Goal: Task Accomplishment & Management: Use online tool/utility

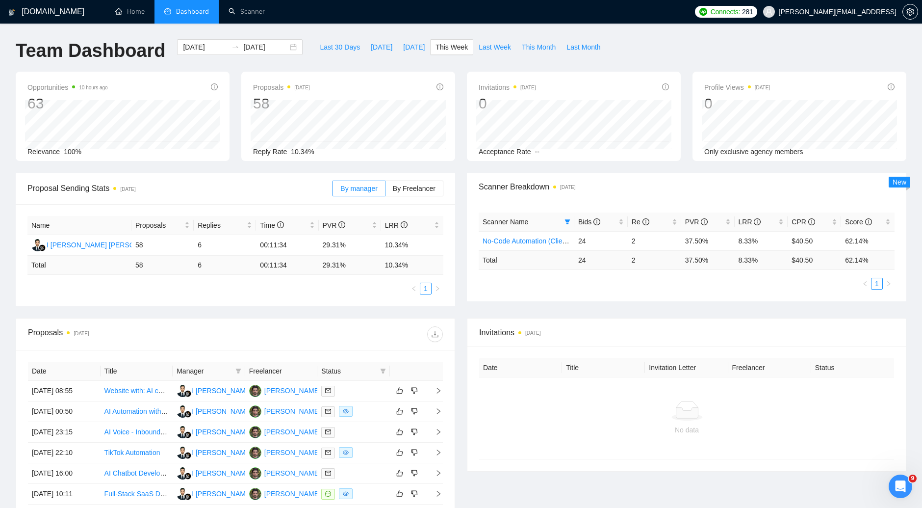
scroll to position [623, 0]
click at [371, 46] on span "[DATE]" at bounding box center [382, 47] width 22 height 11
type input "[DATE]"
click at [122, 10] on link "Home" at bounding box center [129, 11] width 29 height 8
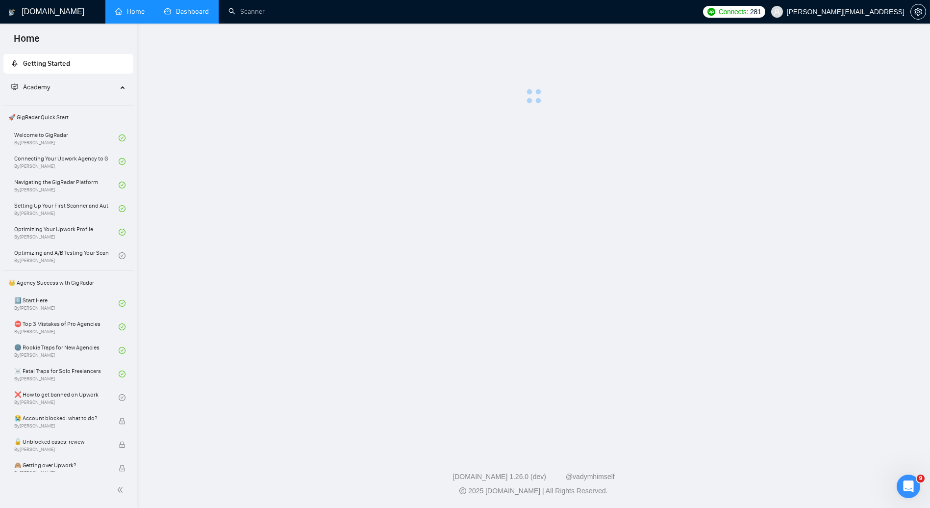
click at [203, 16] on link "Dashboard" at bounding box center [186, 11] width 45 height 8
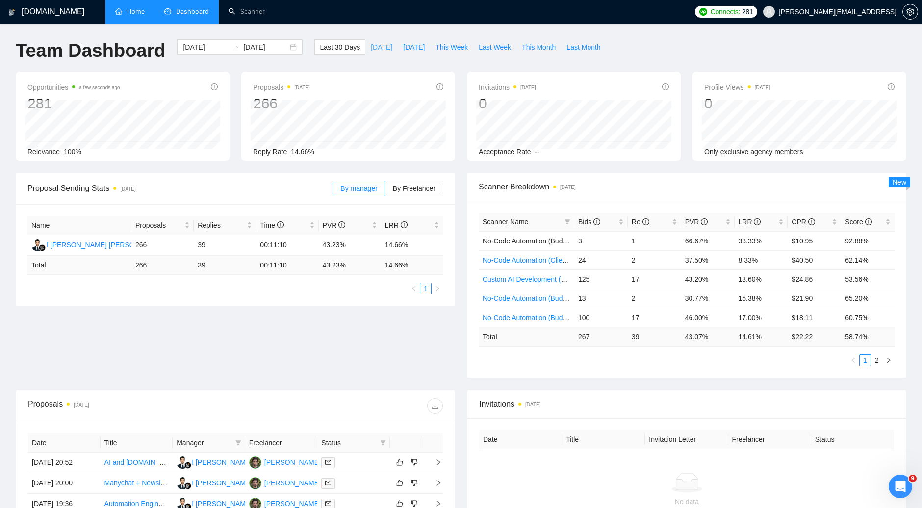
click at [371, 52] on span "[DATE]" at bounding box center [382, 47] width 22 height 11
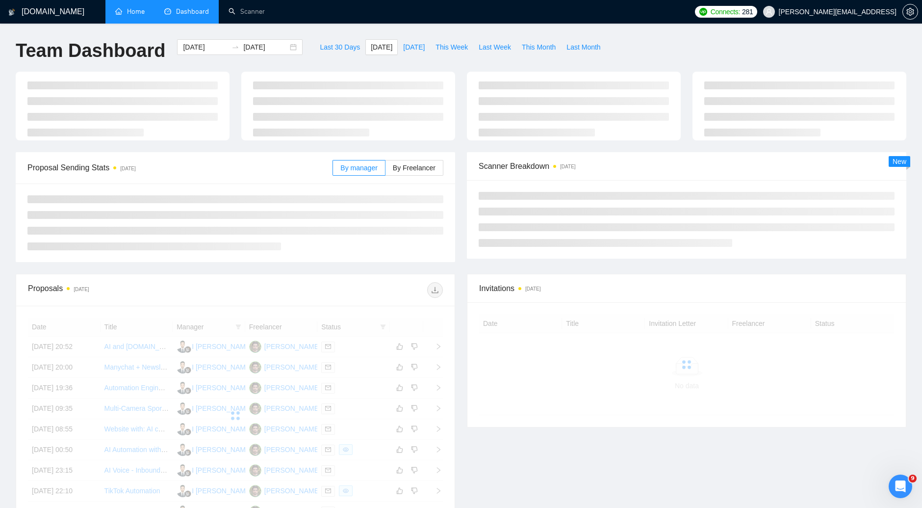
type input "[DATE]"
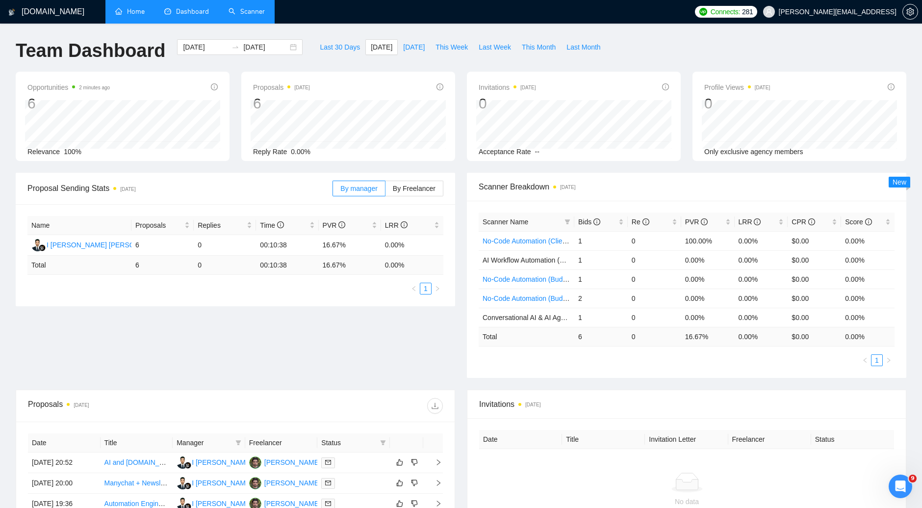
click at [231, 8] on link "Scanner" at bounding box center [247, 11] width 36 height 8
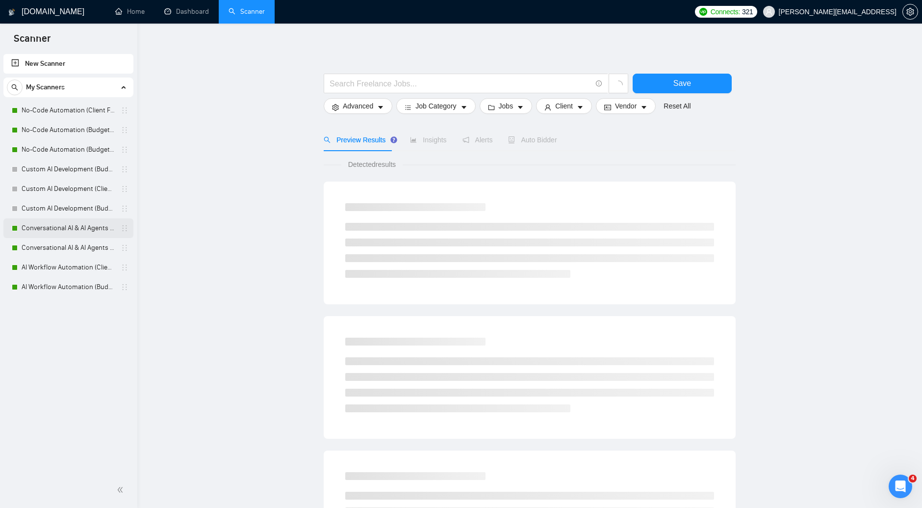
click at [79, 228] on link "Conversational AI & AI Agents (Client Filters)" at bounding box center [68, 228] width 93 height 20
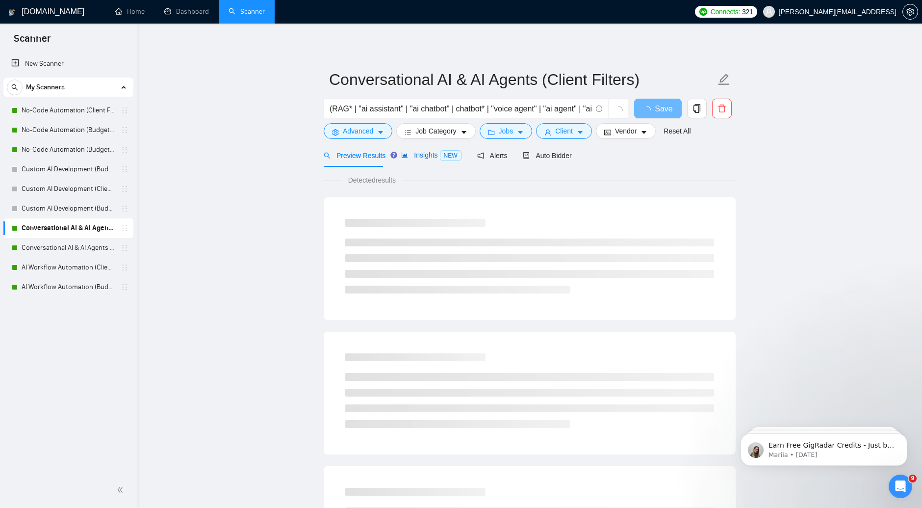
click at [422, 157] on span "Insights NEW" at bounding box center [431, 155] width 60 height 8
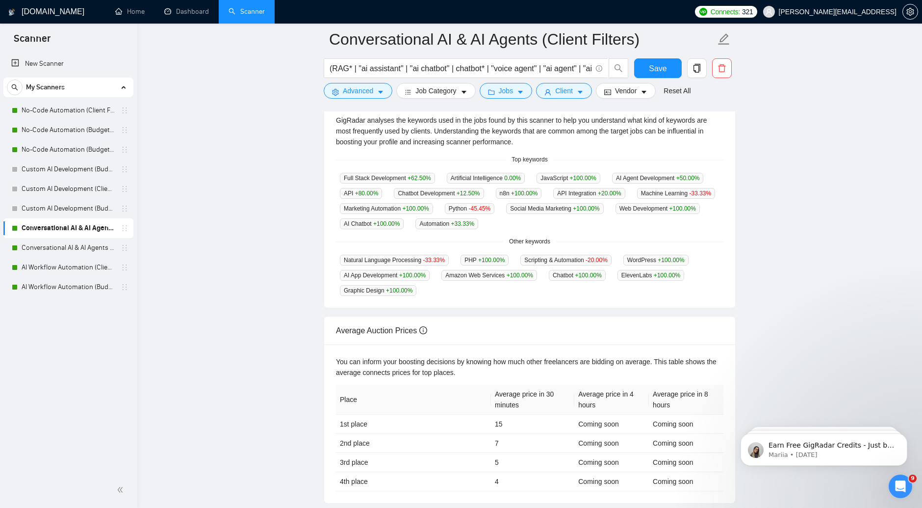
scroll to position [10, 0]
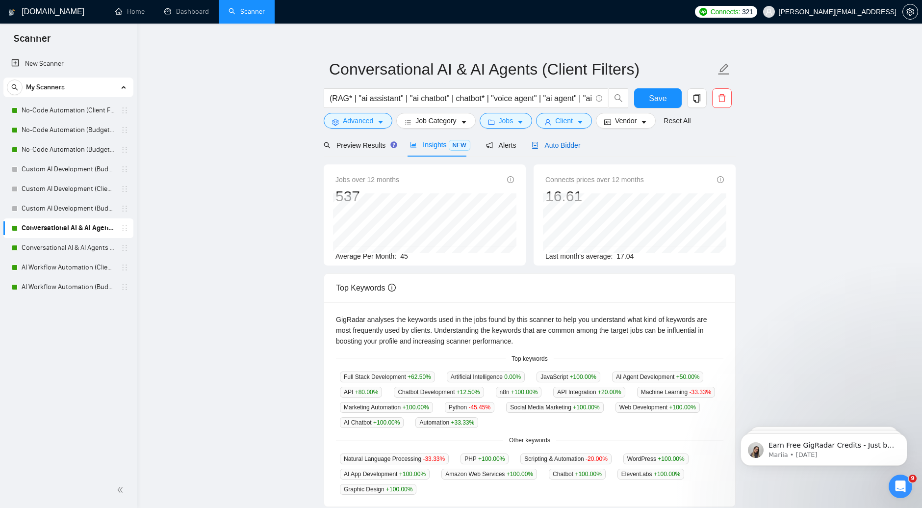
click at [564, 143] on span "Auto Bidder" at bounding box center [556, 145] width 49 height 8
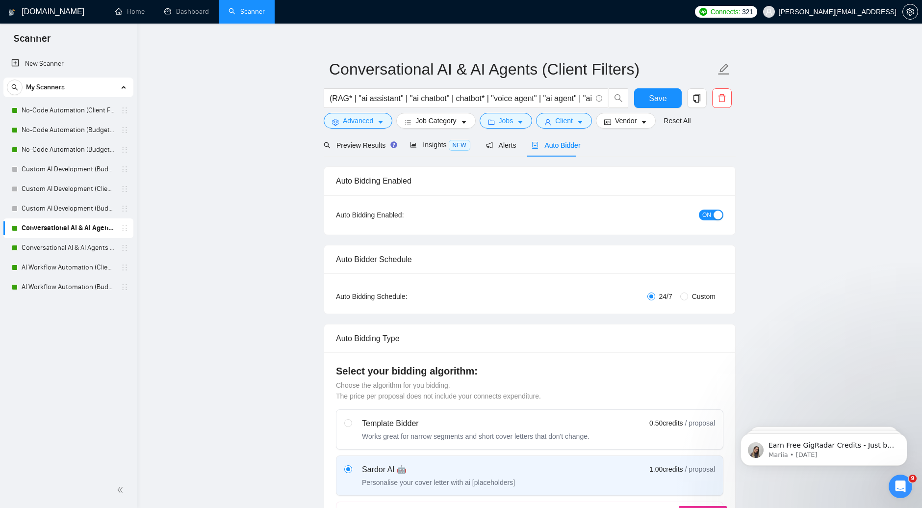
checkbox input "true"
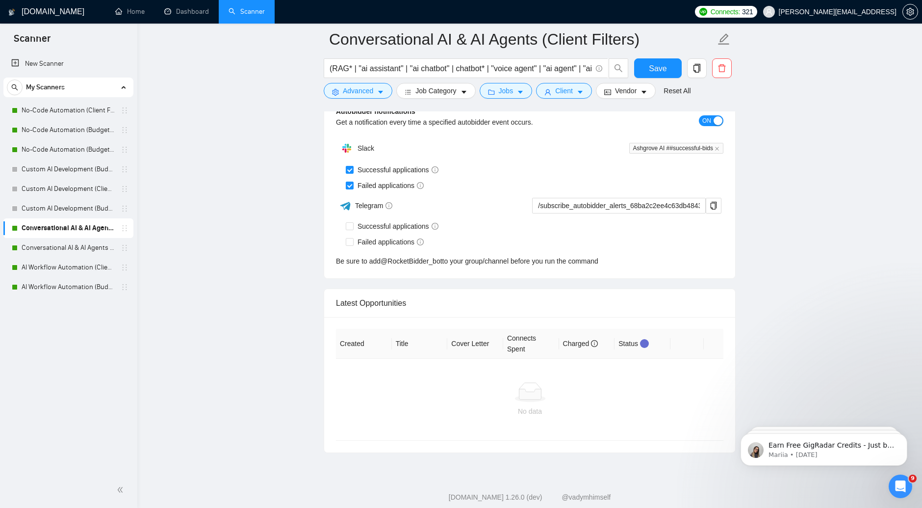
scroll to position [2354, 0]
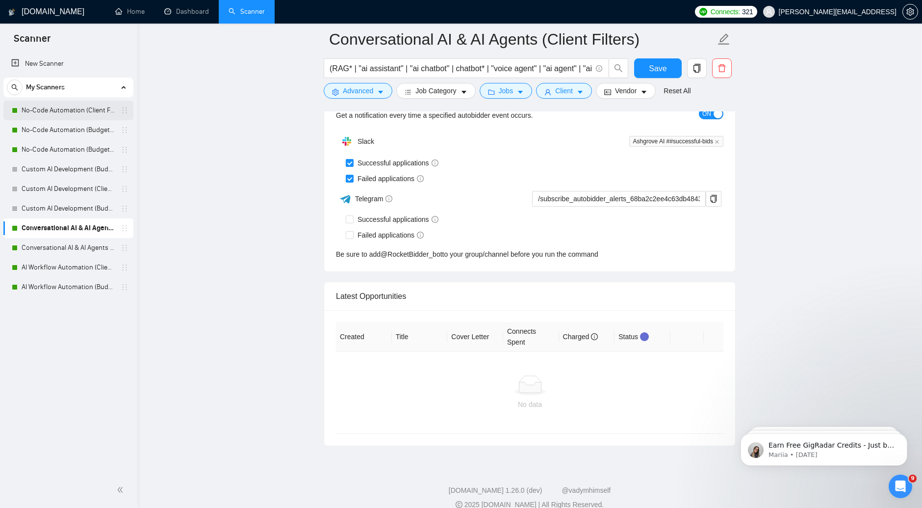
click at [61, 115] on link "No-Code Automation (Client Filters)" at bounding box center [68, 111] width 93 height 20
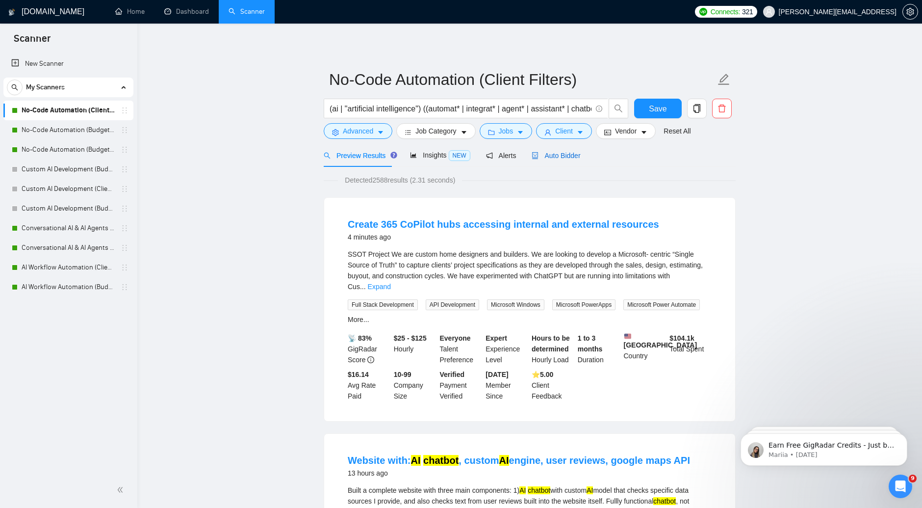
click at [550, 154] on span "Auto Bidder" at bounding box center [556, 156] width 49 height 8
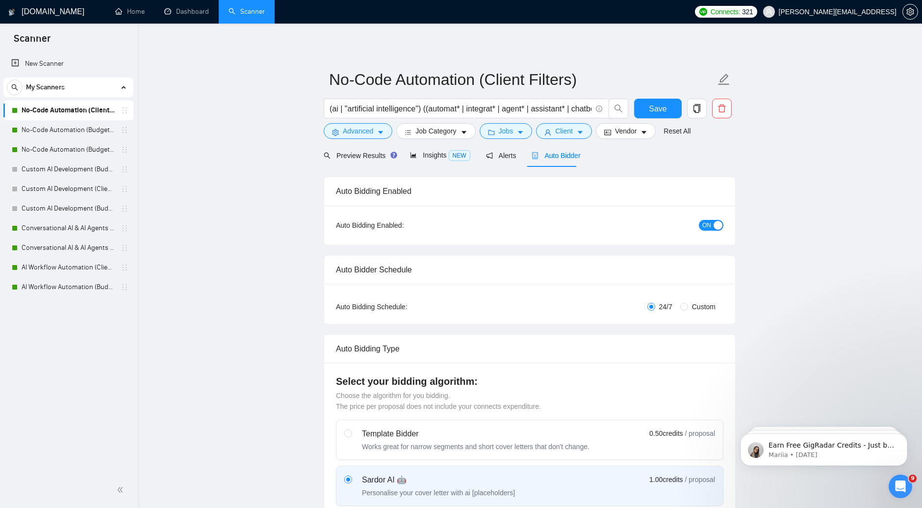
checkbox input "true"
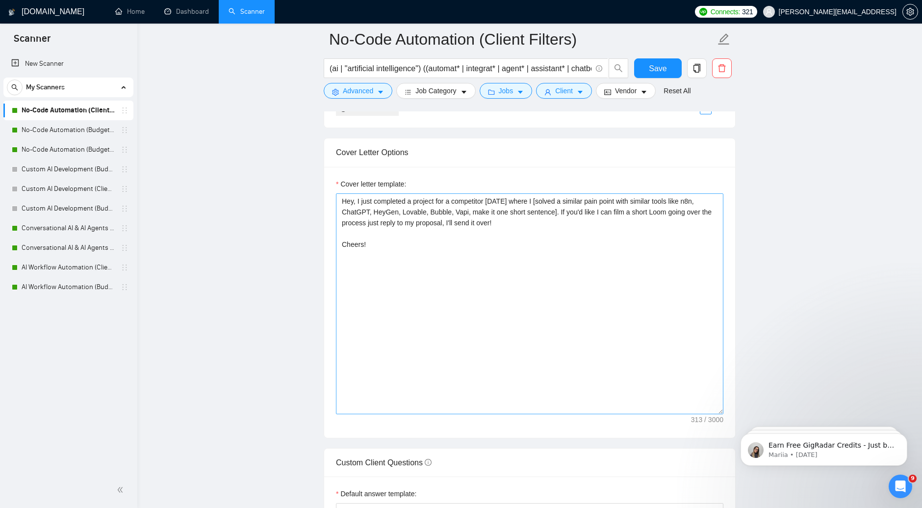
scroll to position [1035, 0]
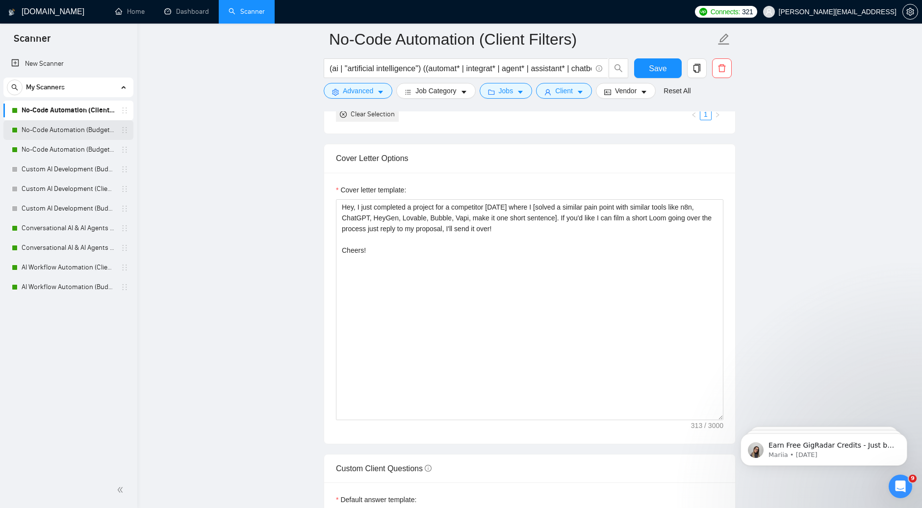
click at [76, 132] on link "No-Code Automation (Budget Filters)" at bounding box center [68, 130] width 93 height 20
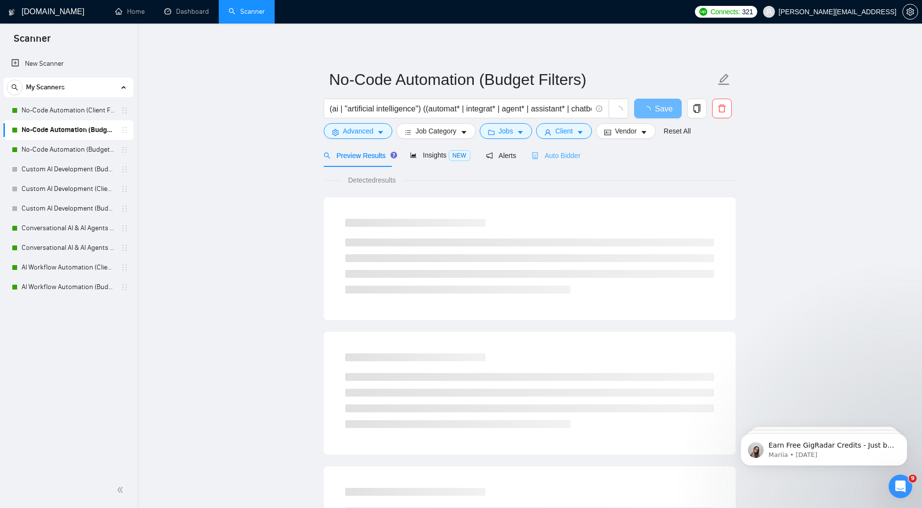
click at [556, 160] on div "Auto Bidder" at bounding box center [556, 155] width 49 height 23
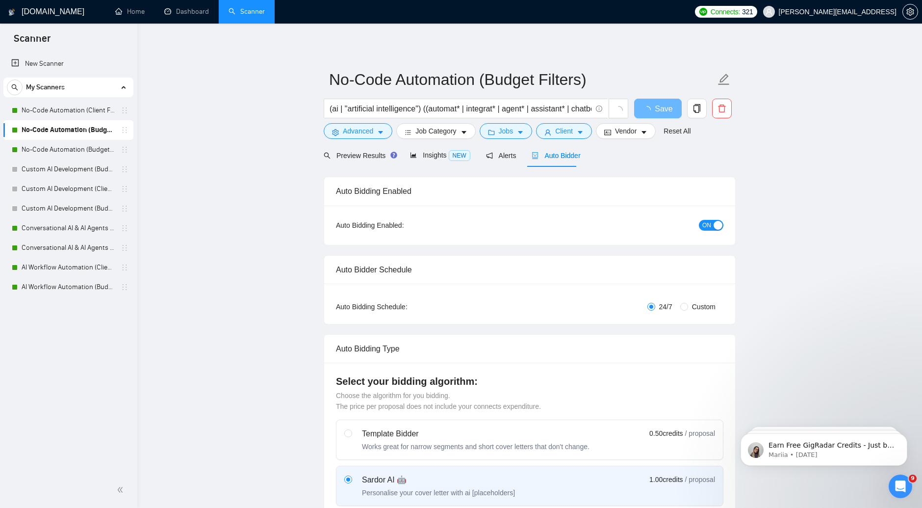
checkbox input "true"
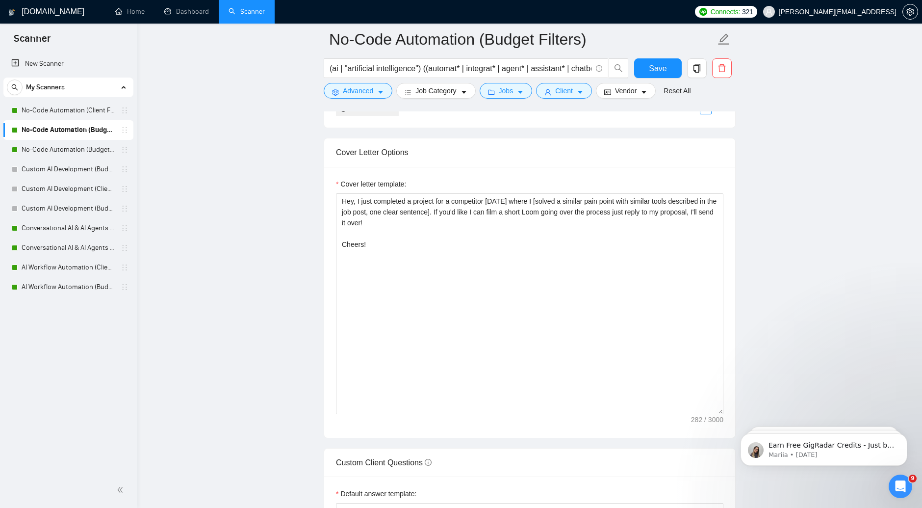
scroll to position [1035, 0]
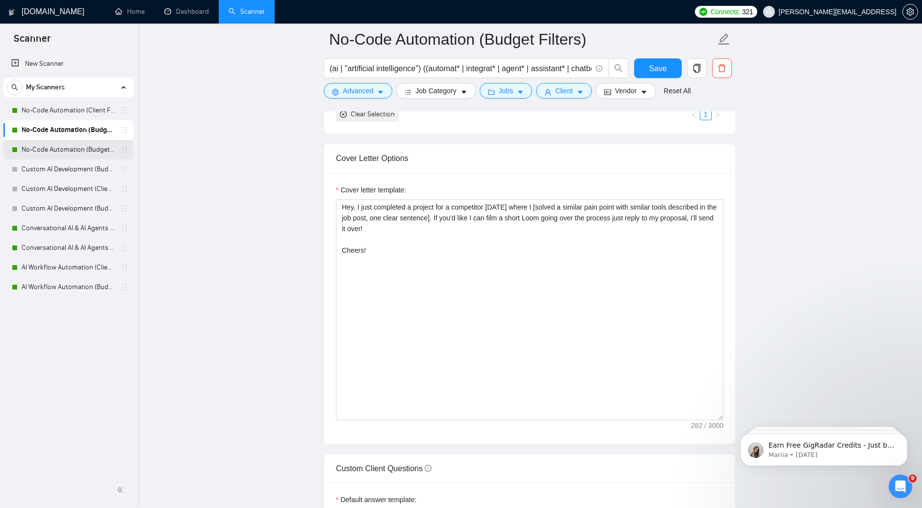
click at [48, 152] on link "No-Code Automation (Budget Filters W4, Aug)" at bounding box center [68, 150] width 93 height 20
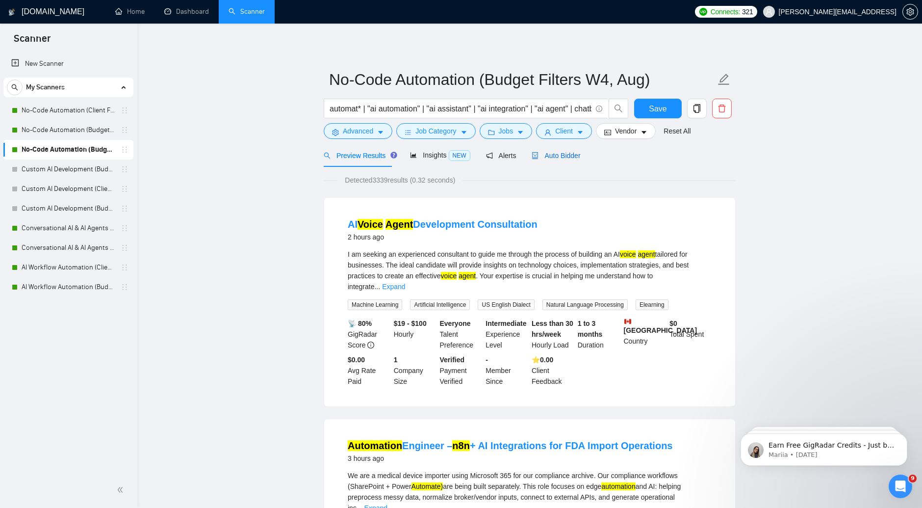
click at [547, 156] on span "Auto Bidder" at bounding box center [556, 156] width 49 height 8
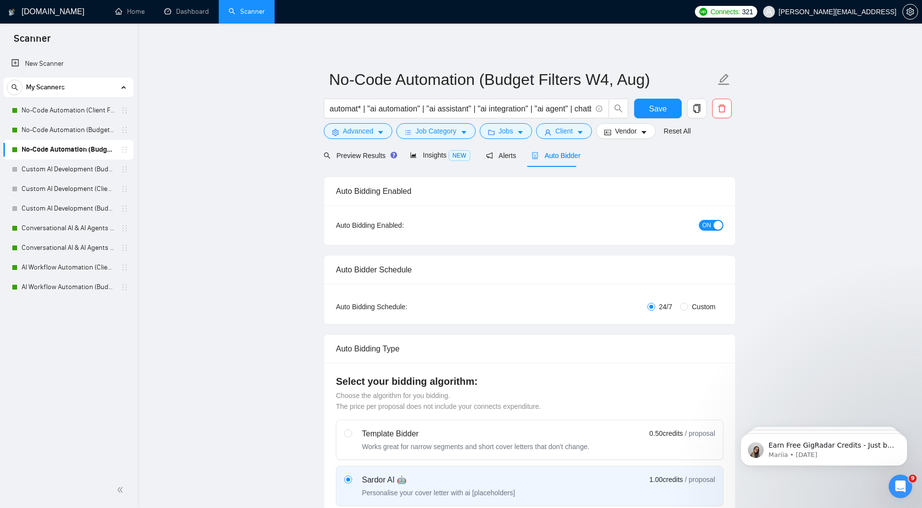
checkbox input "true"
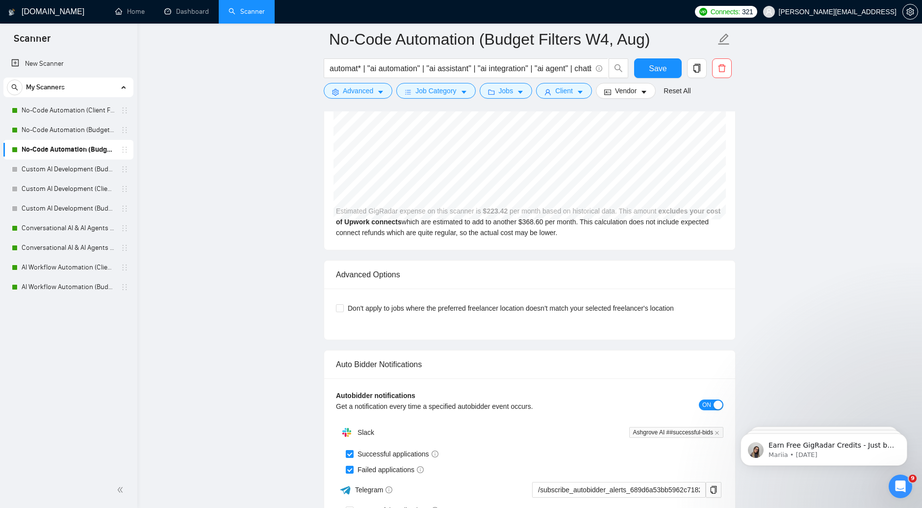
scroll to position [2071, 0]
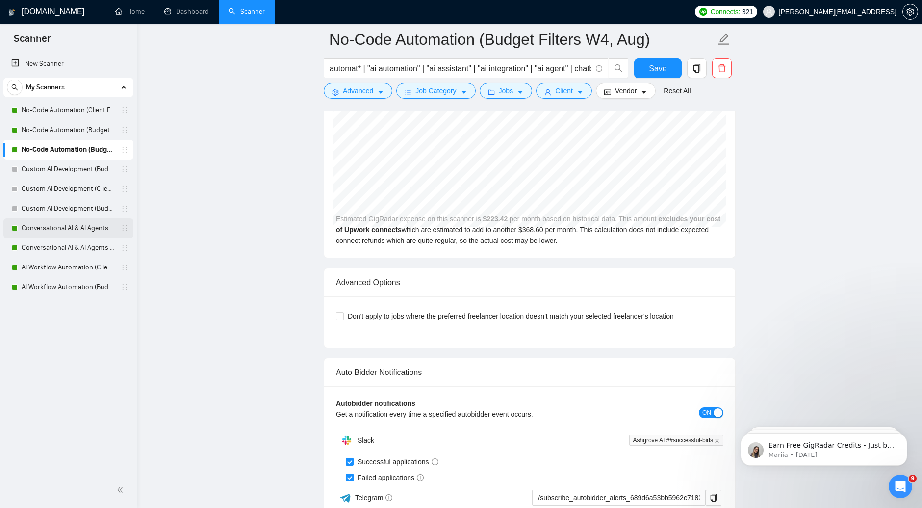
click at [73, 234] on link "Conversational AI & AI Agents (Client Filters)" at bounding box center [68, 228] width 93 height 20
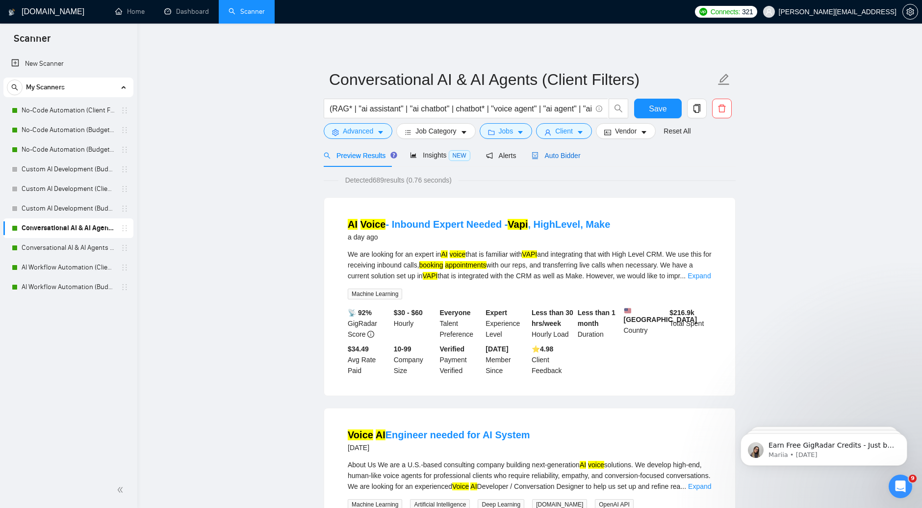
click at [566, 154] on span "Auto Bidder" at bounding box center [556, 156] width 49 height 8
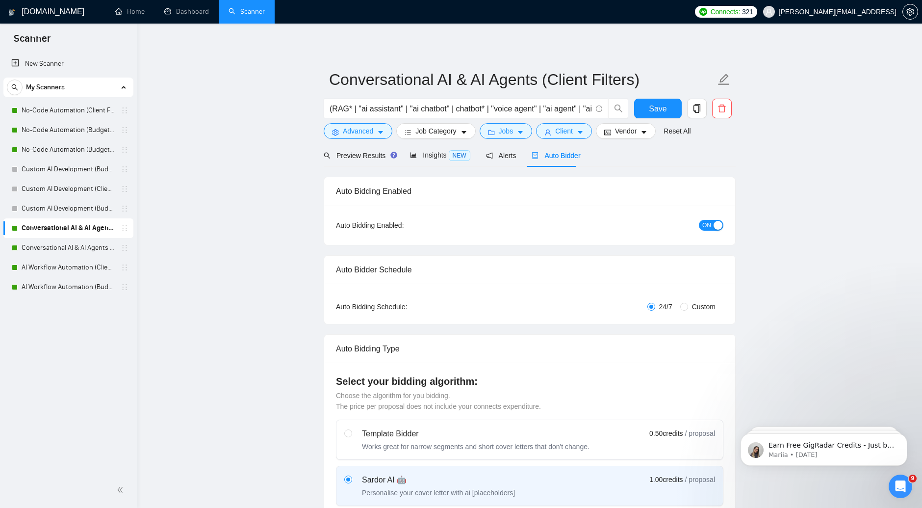
checkbox input "true"
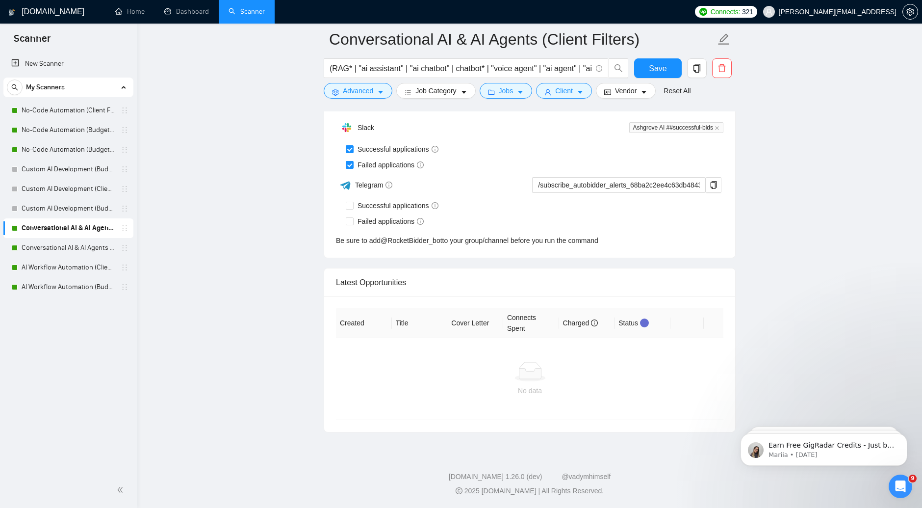
scroll to position [2369, 0]
click at [70, 251] on link "Conversational AI & AI Agents (Budget Filters)" at bounding box center [68, 248] width 93 height 20
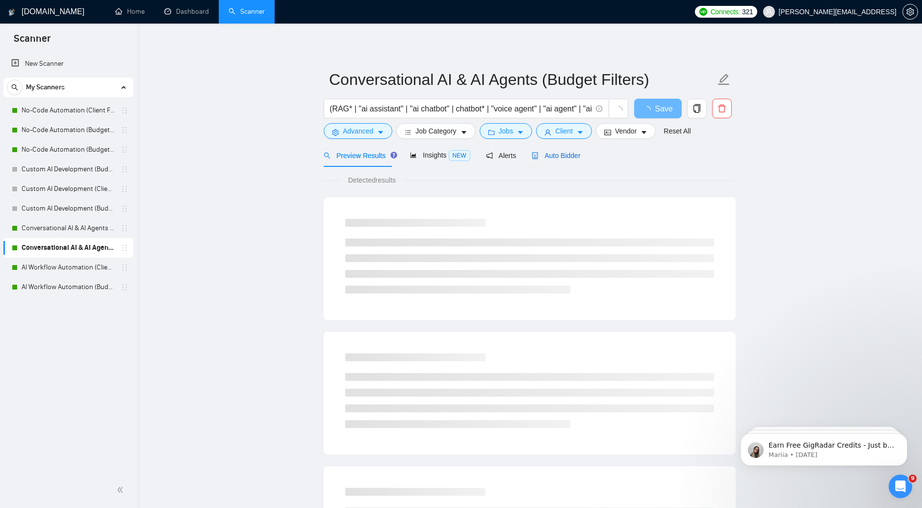
click at [541, 154] on span "Auto Bidder" at bounding box center [556, 156] width 49 height 8
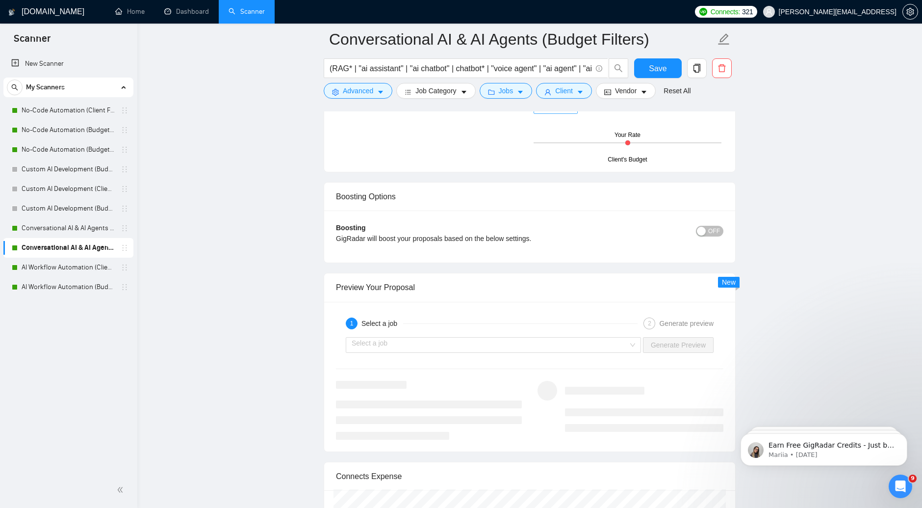
scroll to position [1689, 0]
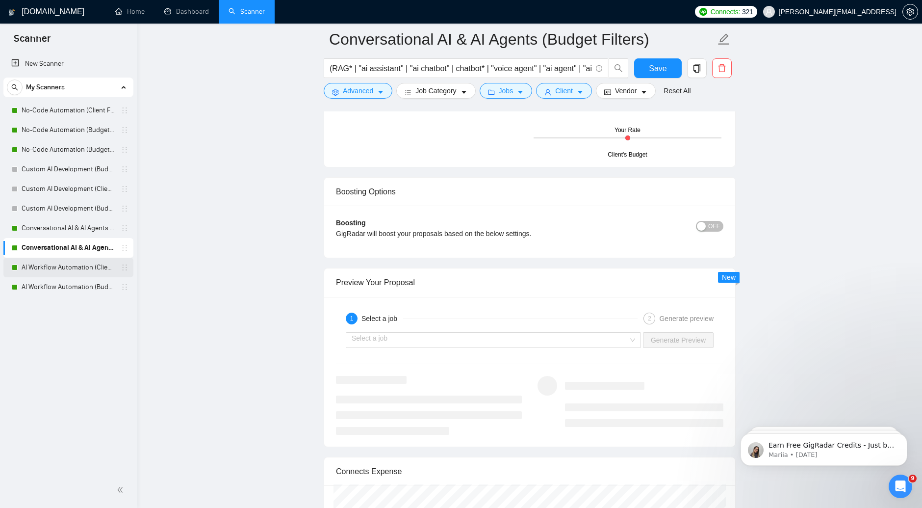
click at [33, 267] on link "AI Workflow Automation (Client Filters)" at bounding box center [68, 267] width 93 height 20
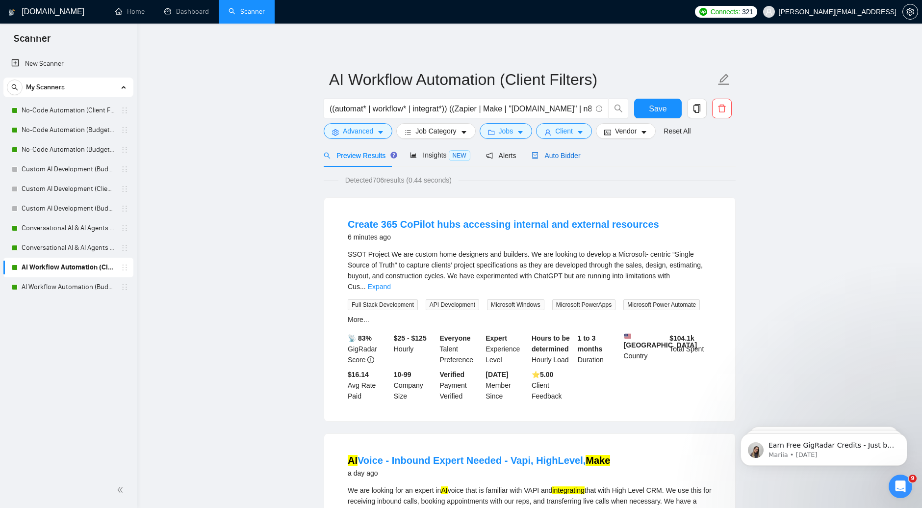
click at [565, 157] on span "Auto Bidder" at bounding box center [556, 156] width 49 height 8
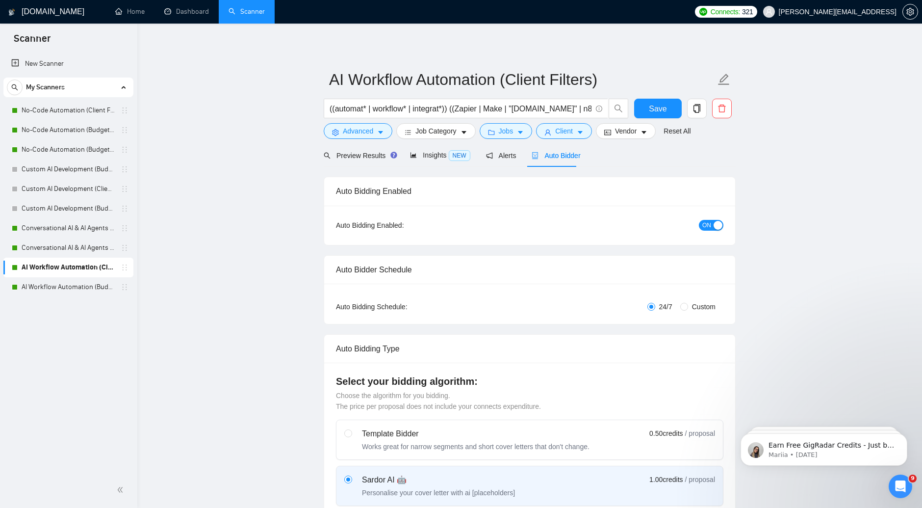
checkbox input "true"
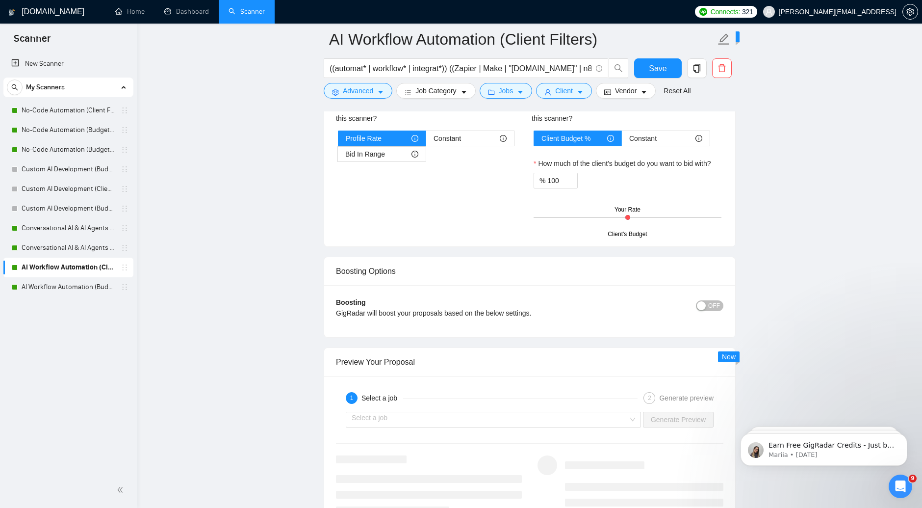
scroll to position [1743, 0]
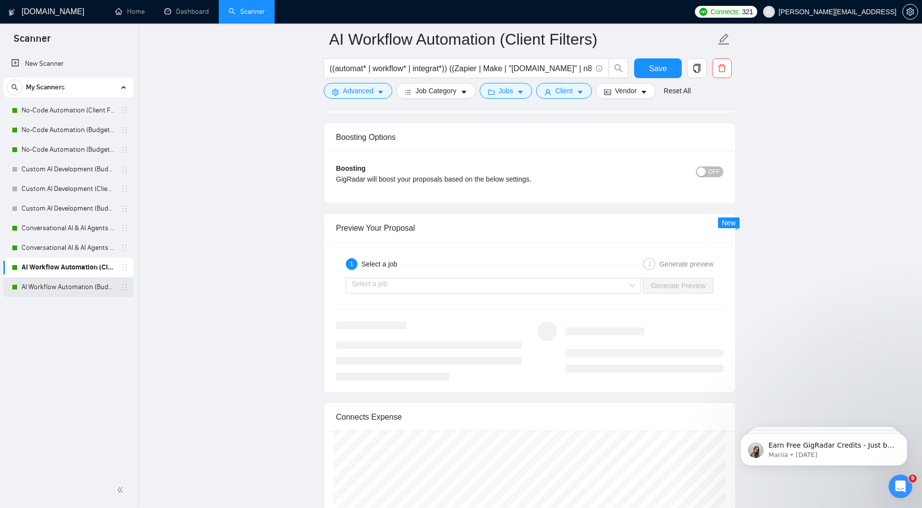
click at [57, 292] on link "AI Workflow Automation (Budget Filters)" at bounding box center [68, 287] width 93 height 20
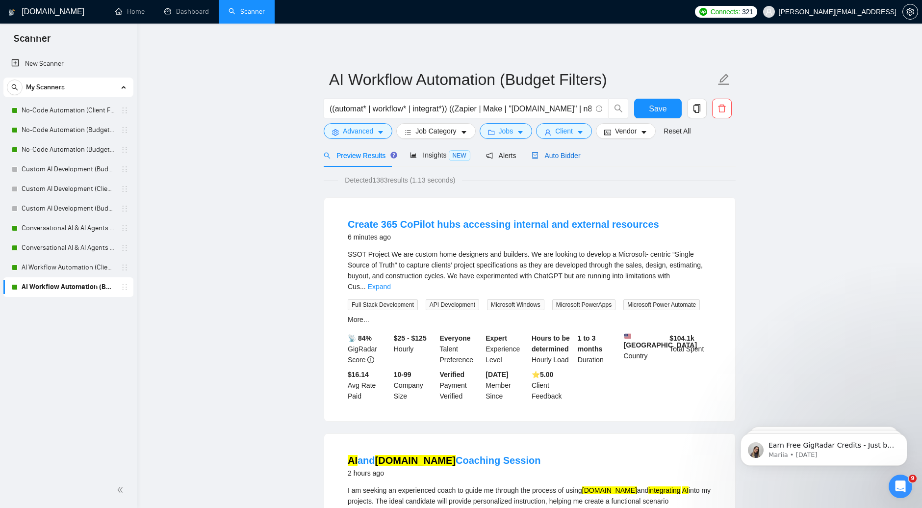
click at [563, 154] on span "Auto Bidder" at bounding box center [556, 156] width 49 height 8
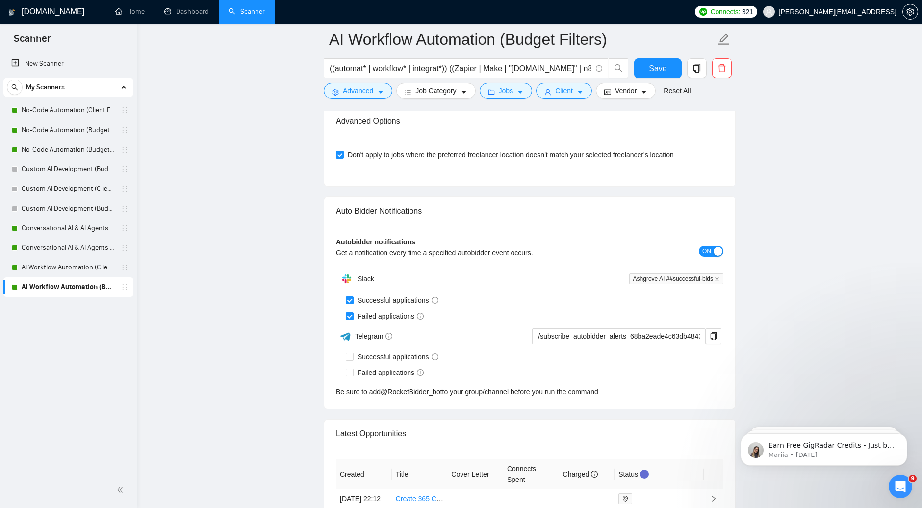
scroll to position [2234, 0]
